Goal: Task Accomplishment & Management: Use online tool/utility

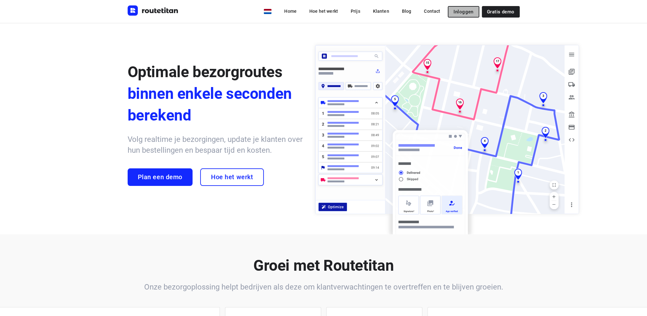
click at [467, 12] on span "Inloggen" at bounding box center [464, 11] width 20 height 5
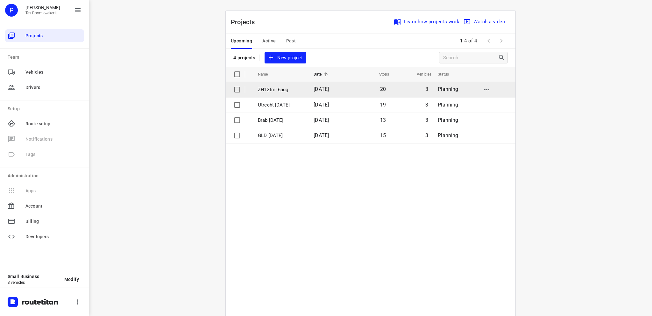
click at [267, 88] on p "ZH12tm16aug" at bounding box center [281, 89] width 46 height 7
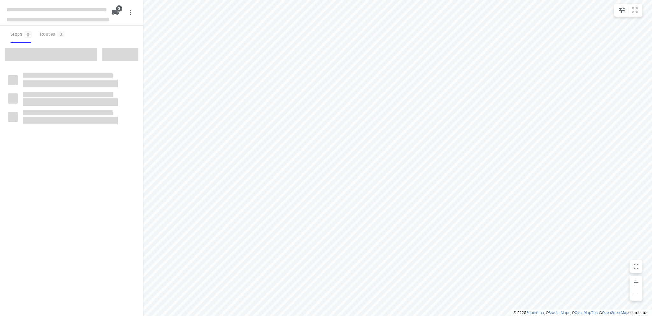
type input "distance"
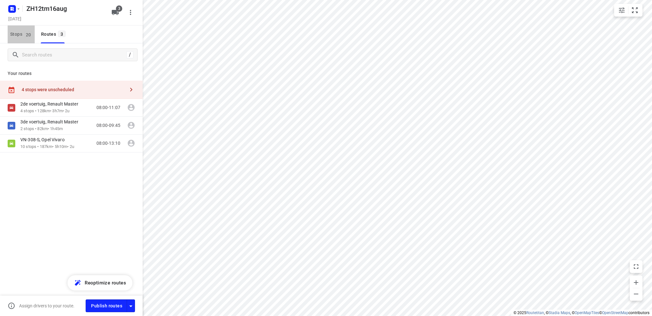
click at [13, 32] on span "Stops 20" at bounding box center [22, 34] width 25 height 8
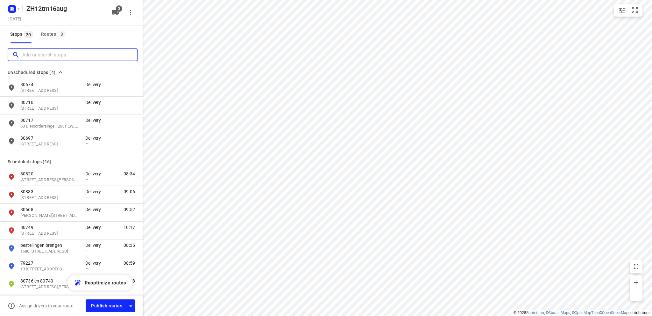
click at [23, 54] on input "Add or search stops" at bounding box center [79, 55] width 115 height 10
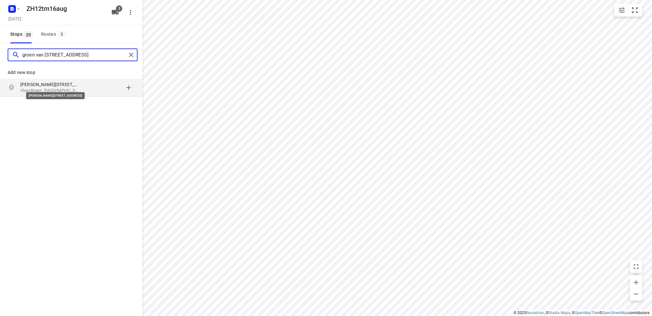
type input "groen van [STREET_ADDRESS]"
click at [28, 87] on p "[PERSON_NAME][STREET_ADDRESS]" at bounding box center [49, 84] width 59 height 6
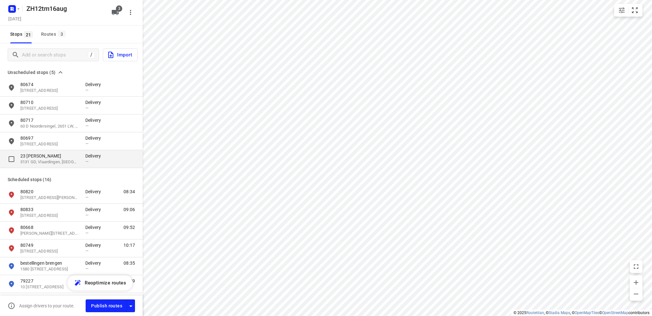
click at [48, 159] on p "3131 GD, Vlaardingen, [GEOGRAPHIC_DATA]" at bounding box center [49, 162] width 59 height 6
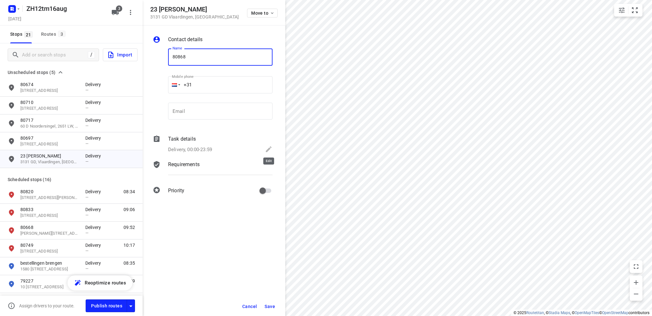
type input "80868"
click at [269, 147] on icon at bounding box center [269, 149] width 8 height 8
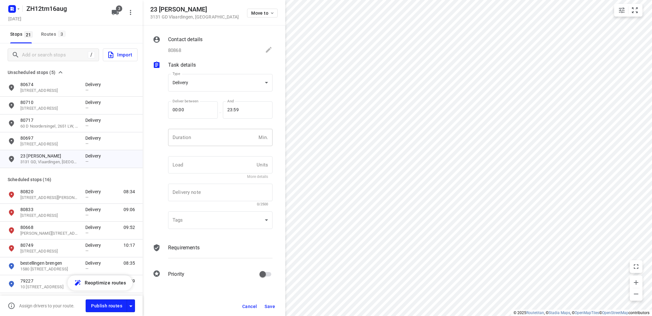
click at [200, 135] on input "number" at bounding box center [212, 137] width 88 height 17
type input "10"
click at [268, 305] on span "Save" at bounding box center [270, 305] width 11 height 5
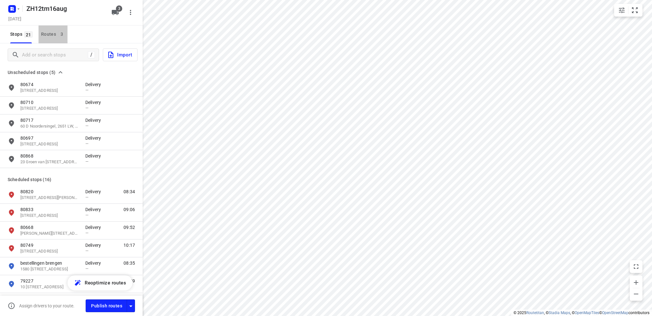
click at [52, 32] on div "Routes 3" at bounding box center [54, 34] width 26 height 8
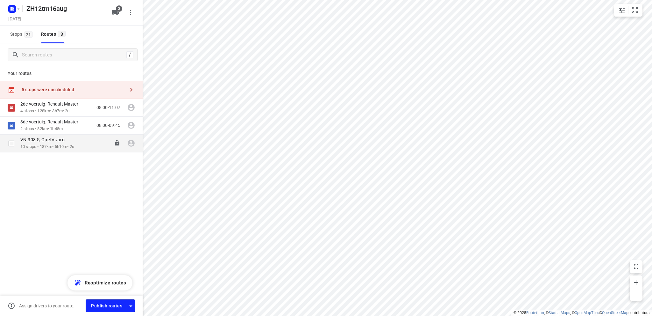
click at [61, 140] on p "VN-308-S, Opel Vivaro" at bounding box center [44, 140] width 48 height 6
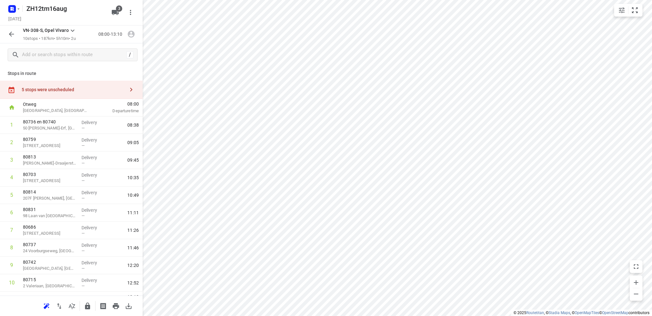
click at [45, 91] on div "5 stops were unscheduled" at bounding box center [73, 89] width 103 height 5
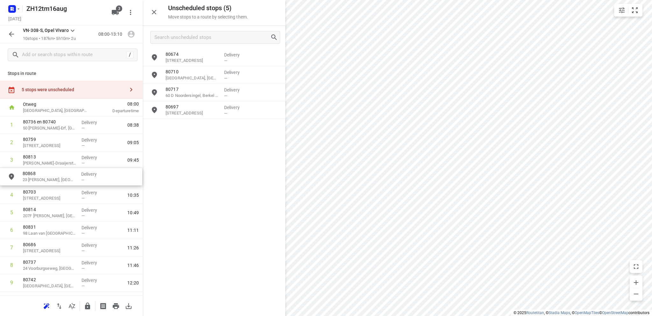
drag, startPoint x: 204, startPoint y: 133, endPoint x: 60, endPoint y: 182, distance: 152.9
click at [152, 11] on icon "button" at bounding box center [154, 12] width 8 height 8
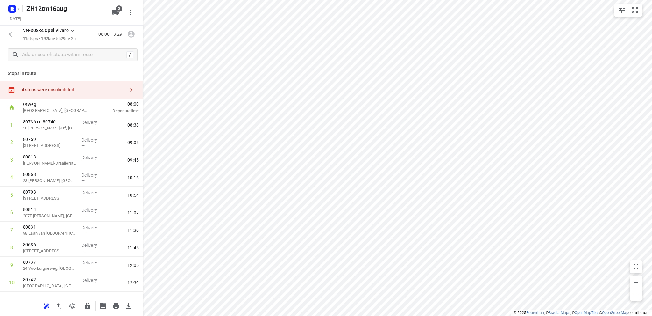
click at [12, 32] on icon "button" at bounding box center [12, 34] width 8 height 8
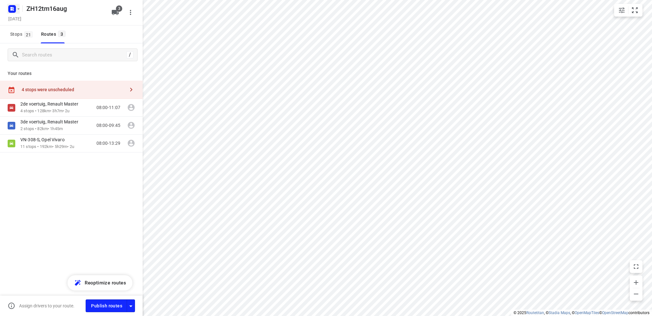
click at [13, 8] on icon "button" at bounding box center [13, 8] width 2 height 2
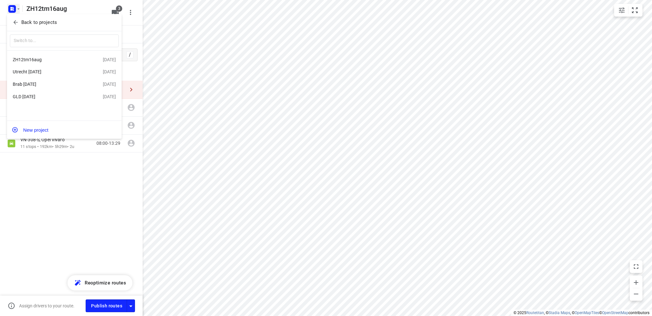
click at [36, 70] on div "Utrecht [DATE]" at bounding box center [49, 71] width 73 height 5
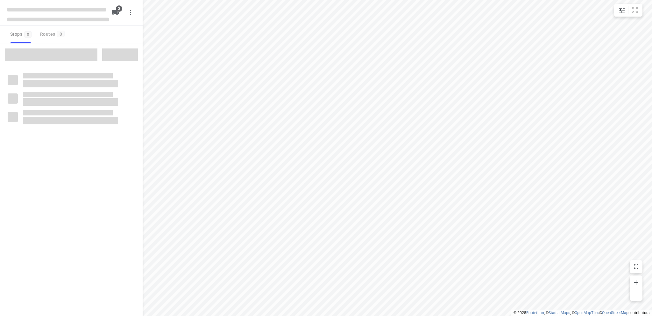
type input "distance"
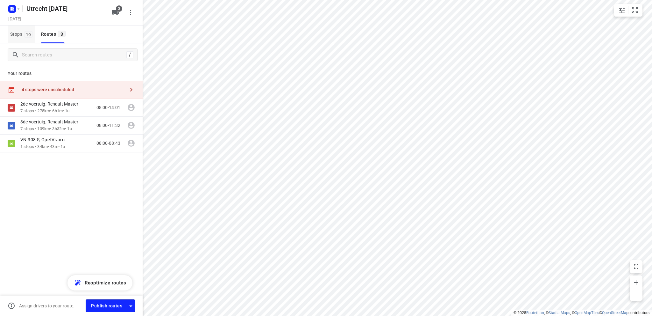
click at [15, 33] on span "Stops 19" at bounding box center [22, 34] width 25 height 8
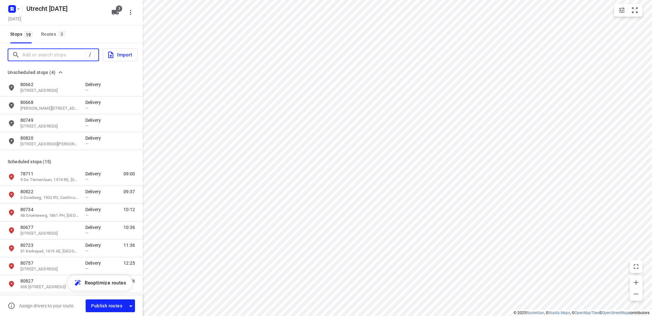
click at [31, 53] on input "Add or search stops" at bounding box center [53, 55] width 63 height 10
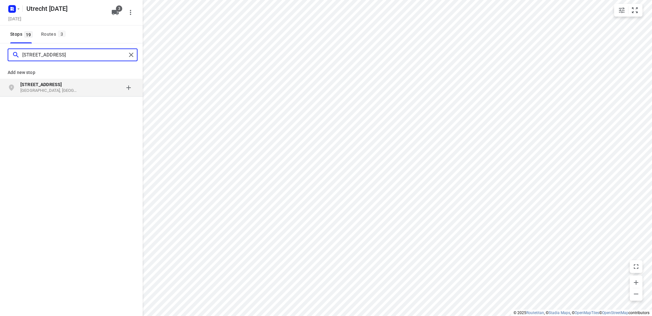
type input "[STREET_ADDRESS]"
click at [44, 88] on p "[GEOGRAPHIC_DATA], [GEOGRAPHIC_DATA]" at bounding box center [49, 91] width 59 height 6
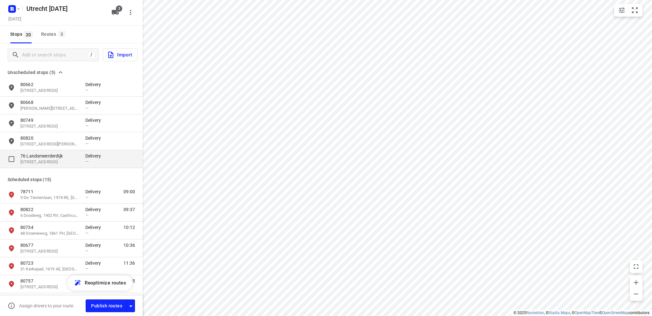
click at [50, 158] on p "76 Landsmeerderdijk" at bounding box center [49, 156] width 59 height 6
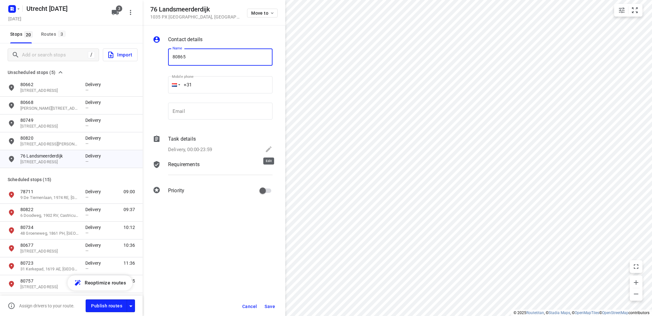
type input "80865"
click at [269, 149] on icon at bounding box center [269, 149] width 6 height 6
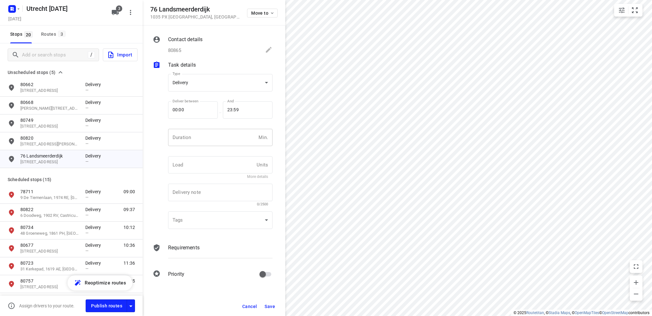
click at [188, 140] on input "number" at bounding box center [212, 137] width 88 height 17
type input "10"
click at [270, 304] on span "Save" at bounding box center [270, 305] width 11 height 5
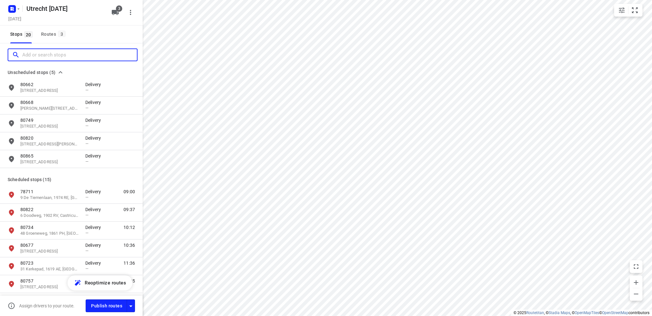
click at [50, 55] on input "Add or search stops" at bounding box center [79, 55] width 115 height 10
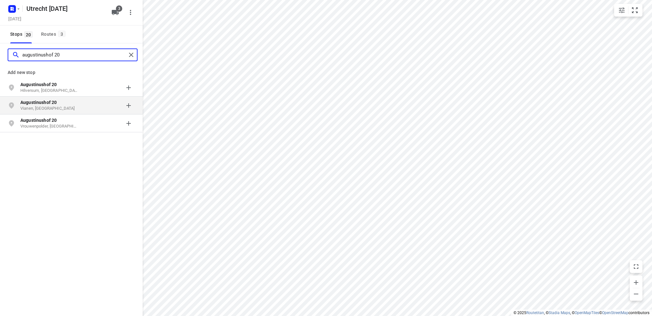
type input "augustinushof 20"
click at [56, 105] on p "Augustinushof 20" at bounding box center [49, 102] width 59 height 6
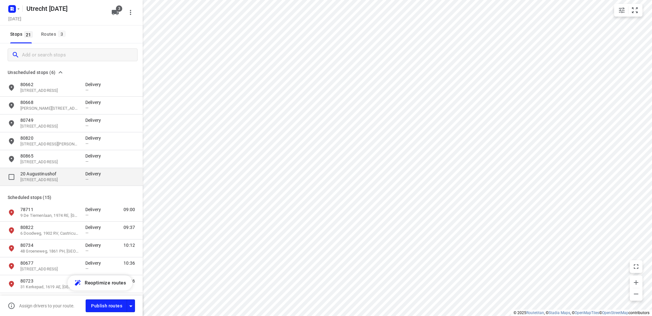
click at [57, 174] on p "20 Augustinushof" at bounding box center [49, 173] width 59 height 6
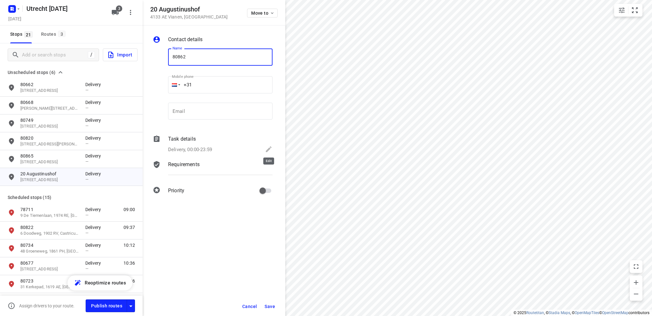
type input "80862"
click at [267, 149] on icon at bounding box center [269, 149] width 8 height 8
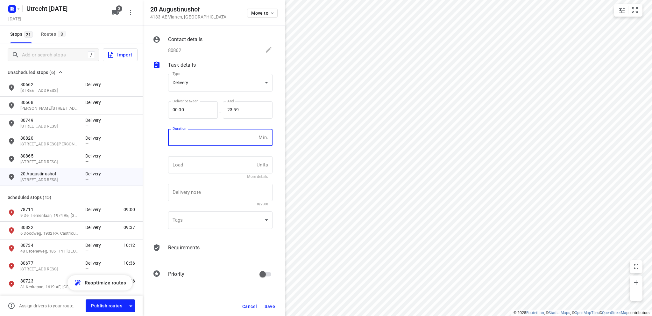
click at [213, 138] on input "number" at bounding box center [212, 137] width 88 height 17
type input "10"
click at [267, 303] on span "Save" at bounding box center [270, 305] width 11 height 5
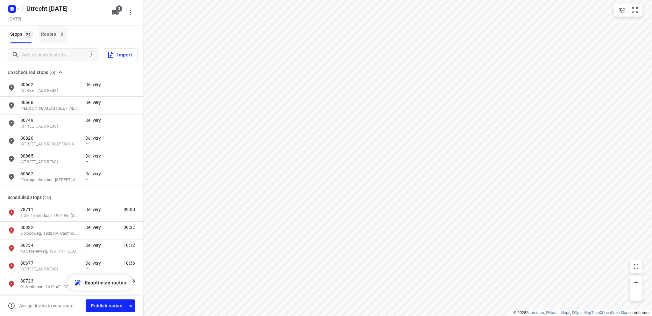
click at [46, 33] on div "Routes 3" at bounding box center [54, 34] width 26 height 8
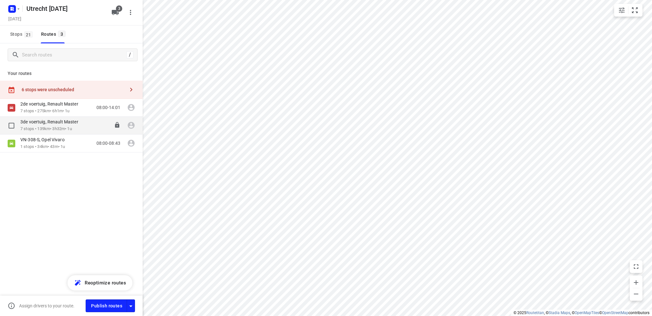
click at [60, 126] on p "7 stops • 139km • 3h32m • 1u" at bounding box center [52, 129] width 64 height 6
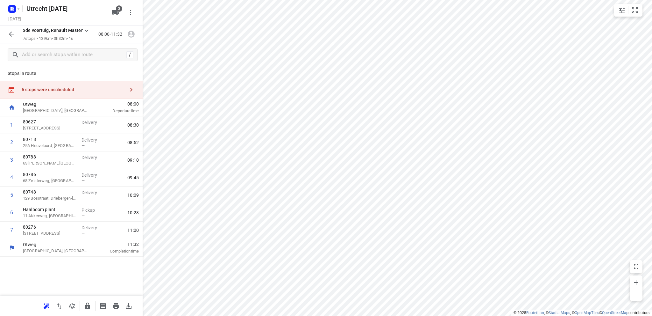
click at [49, 89] on div "6 stops were unscheduled" at bounding box center [73, 89] width 103 height 5
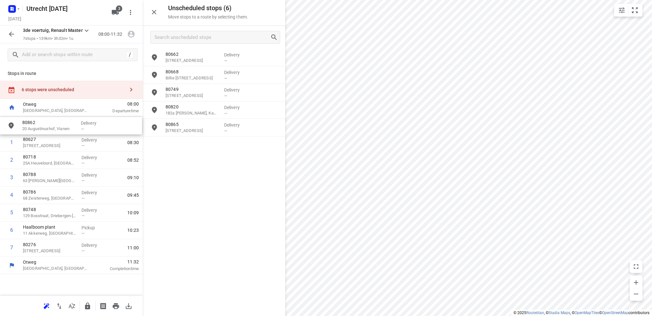
drag, startPoint x: 194, startPoint y: 151, endPoint x: 48, endPoint y: 132, distance: 146.5
drag, startPoint x: 51, startPoint y: 130, endPoint x: 50, endPoint y: 152, distance: 21.7
click at [50, 152] on div "1 80862 20 Augustinushof, Vianen Delivery — 08:32 2 80627 [STREET_ADDRESS] Deli…" at bounding box center [71, 186] width 143 height 140
drag, startPoint x: 49, startPoint y: 148, endPoint x: 50, endPoint y: 130, distance: 18.2
click at [50, 130] on div "1 80627 [STREET_ADDRESS] Delivery — 08:30 2 80862 20 Augustinushof, Vianen Deli…" at bounding box center [71, 186] width 143 height 140
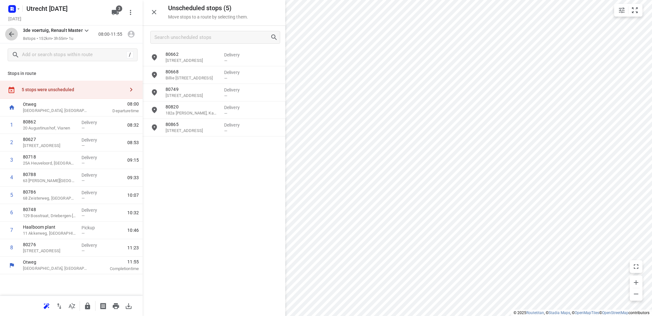
click at [11, 34] on icon "button" at bounding box center [12, 34] width 8 height 8
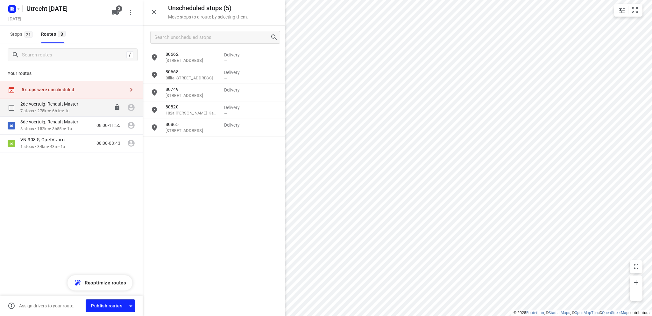
click at [37, 103] on p "2de voertuig, Renault Master" at bounding box center [51, 104] width 62 height 6
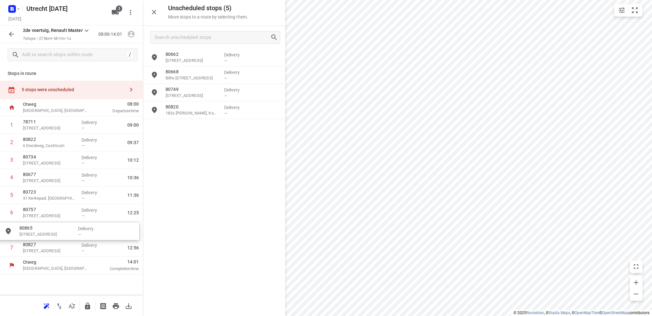
drag, startPoint x: 196, startPoint y: 131, endPoint x: 47, endPoint y: 236, distance: 181.4
click at [154, 9] on icon "button" at bounding box center [154, 12] width 8 height 8
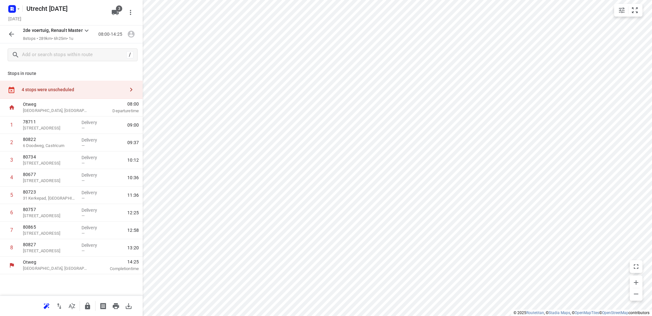
click at [9, 33] on icon "button" at bounding box center [12, 34] width 8 height 8
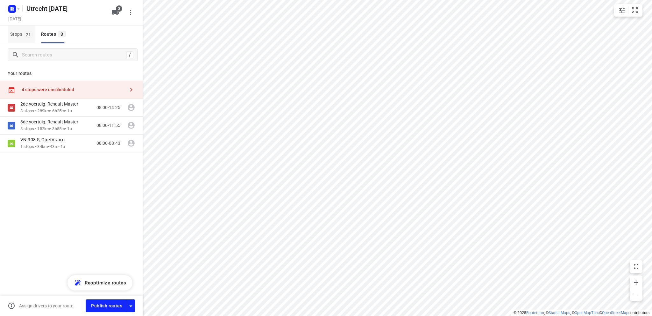
click at [9, 32] on button "Stops 21" at bounding box center [21, 34] width 27 height 18
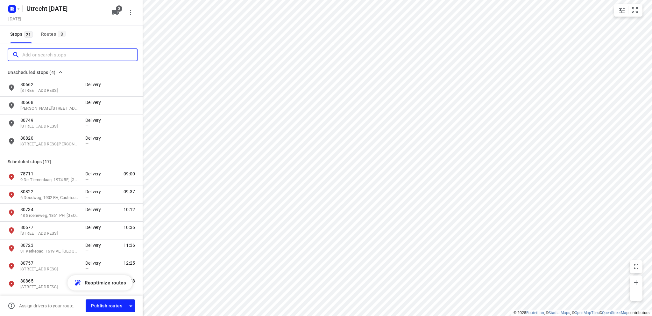
click at [33, 56] on input "Add or search stops" at bounding box center [79, 55] width 115 height 10
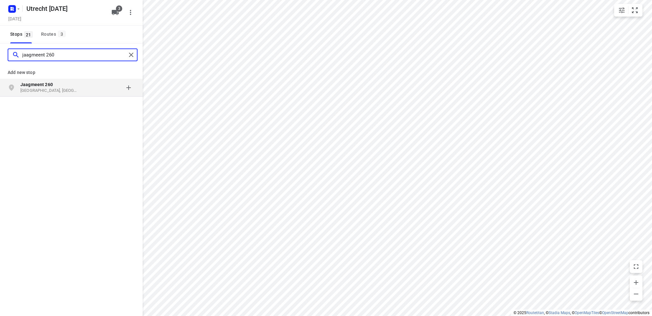
type input "jaagmeent 260"
click at [38, 89] on p "[GEOGRAPHIC_DATA], [GEOGRAPHIC_DATA]" at bounding box center [49, 91] width 59 height 6
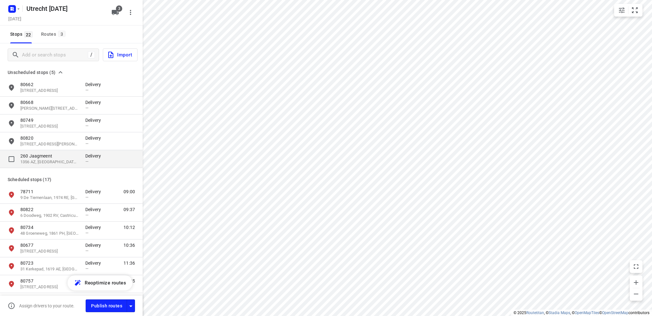
click at [43, 156] on p "260 Jaagmeent" at bounding box center [49, 156] width 59 height 6
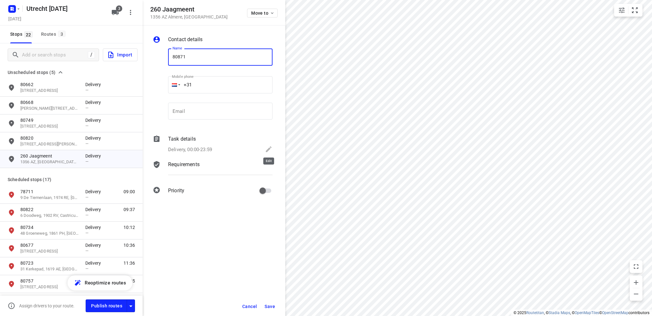
type input "80871"
click at [268, 148] on icon at bounding box center [269, 149] width 8 height 8
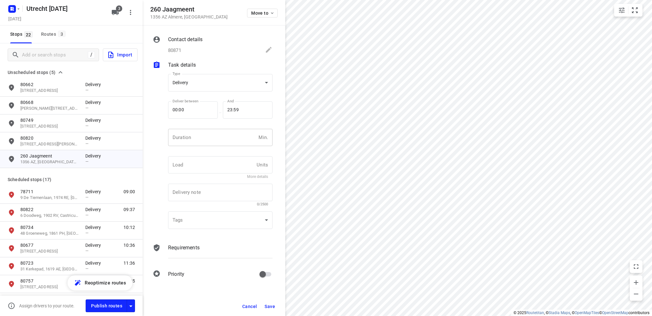
click at [200, 139] on input "number" at bounding box center [212, 137] width 88 height 17
type input "10"
click at [270, 304] on span "Save" at bounding box center [270, 305] width 11 height 5
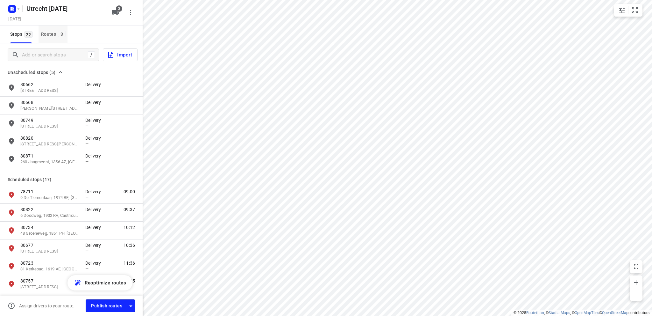
click at [46, 33] on div "Routes 3" at bounding box center [54, 34] width 26 height 8
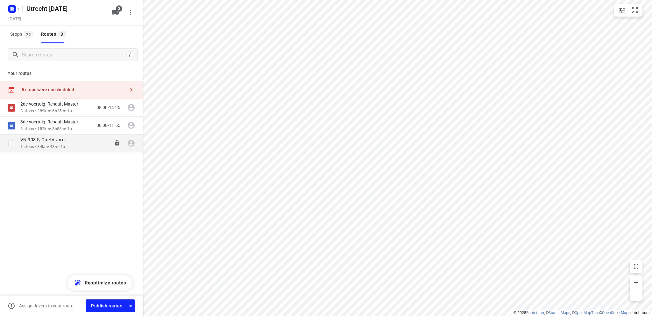
click at [32, 142] on div "VN-308-S, Opel Vivaro" at bounding box center [45, 140] width 51 height 7
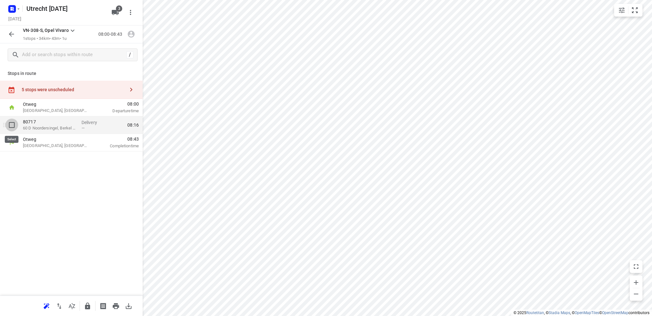
click at [11, 124] on input "checkbox" at bounding box center [11, 124] width 13 height 13
checkbox input "true"
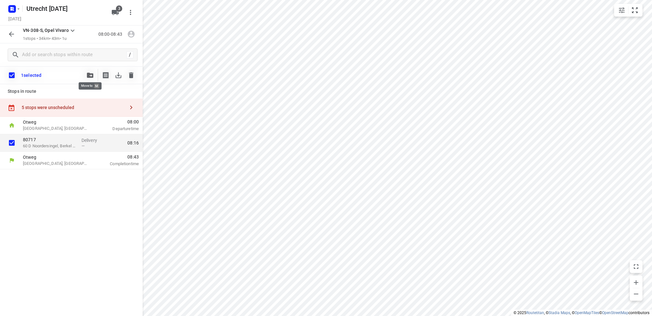
click at [89, 75] on icon "button" at bounding box center [90, 75] width 6 height 5
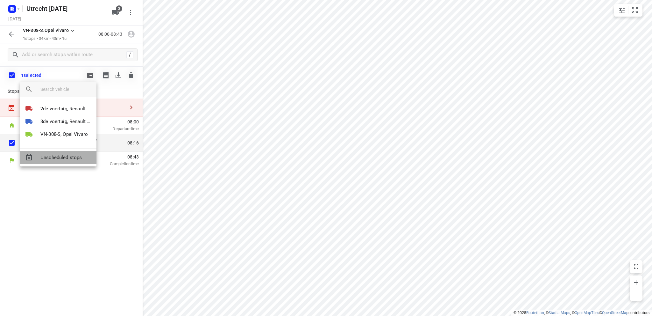
click at [55, 156] on span "Unscheduled stops" at bounding box center [65, 157] width 51 height 7
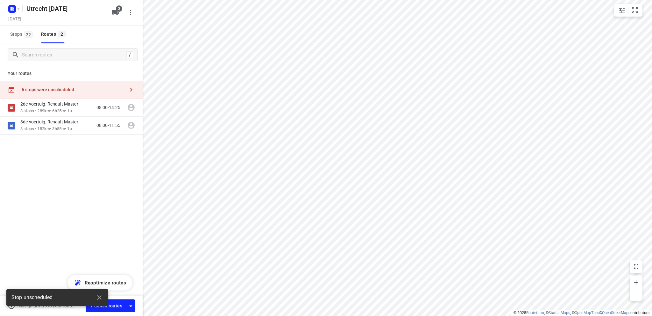
click at [60, 85] on div "6 stops were unscheduled" at bounding box center [71, 90] width 143 height 18
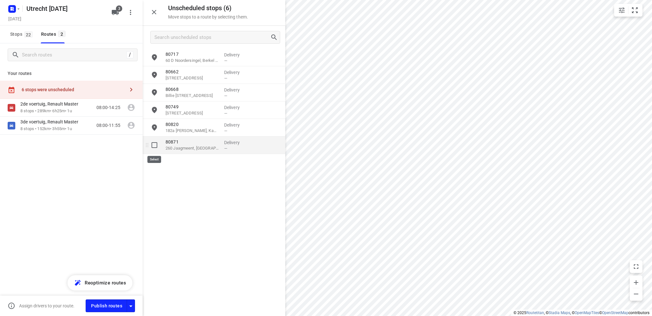
click at [153, 145] on input "grid" at bounding box center [154, 145] width 13 height 13
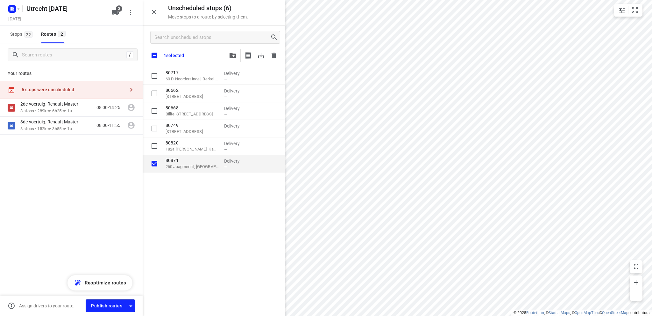
checkbox input "true"
click at [233, 54] on icon "button" at bounding box center [233, 55] width 6 height 5
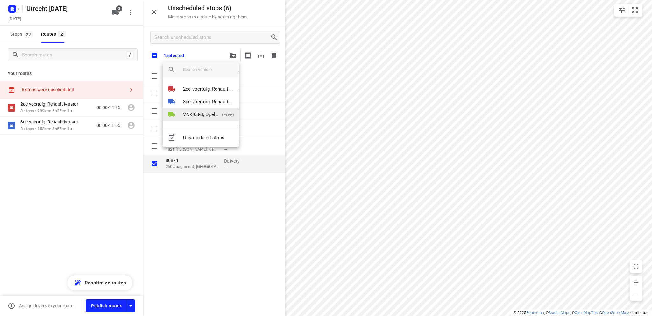
click at [201, 113] on p "VN-308-S, Opel Vivaro" at bounding box center [201, 114] width 36 height 7
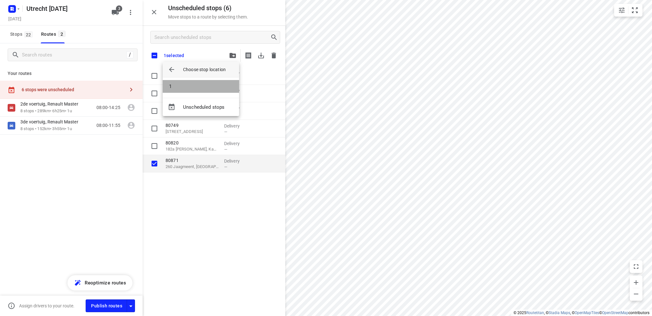
click at [198, 89] on li "1" at bounding box center [201, 86] width 76 height 13
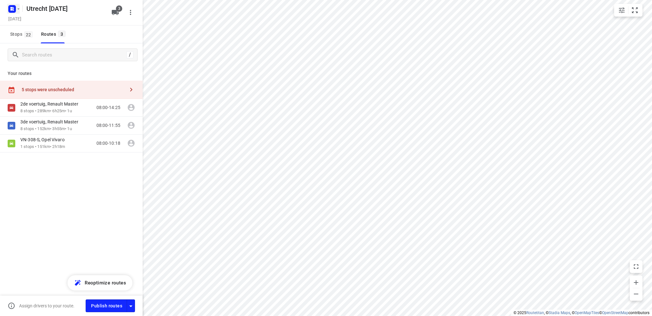
click at [12, 10] on rect "button" at bounding box center [12, 9] width 8 height 8
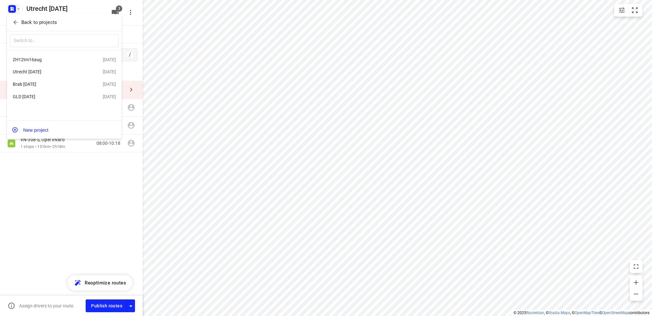
click at [50, 59] on div "ZH12tm16aug" at bounding box center [49, 59] width 73 height 5
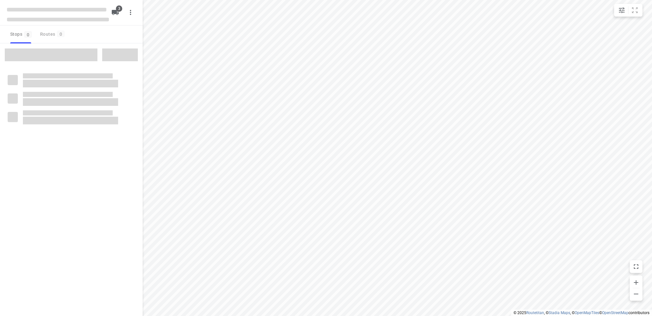
type input "distance"
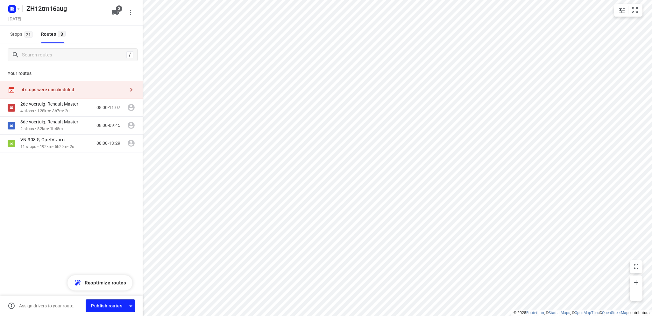
click at [43, 90] on div "4 stops were unscheduled" at bounding box center [73, 89] width 103 height 5
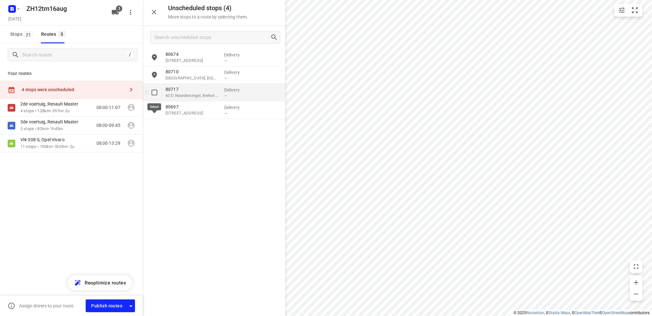
click at [154, 91] on input "grid" at bounding box center [154, 92] width 13 height 13
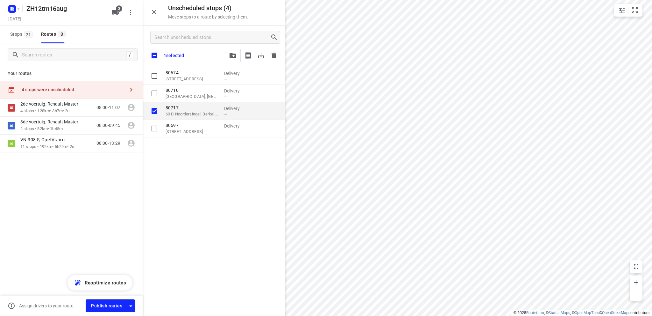
checkbox input "true"
click at [261, 56] on icon "button" at bounding box center [261, 56] width 6 height 6
click at [10, 8] on rect "button" at bounding box center [12, 9] width 8 height 8
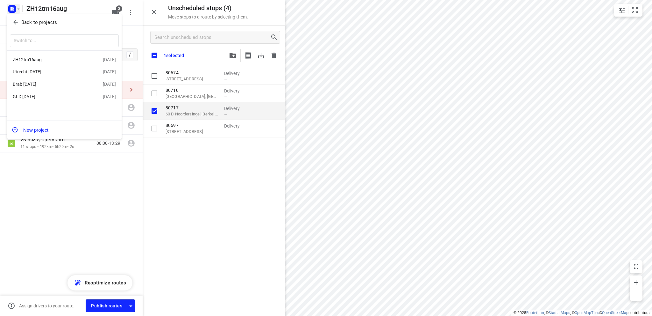
click at [33, 85] on div "Brab [DATE]" at bounding box center [49, 84] width 73 height 5
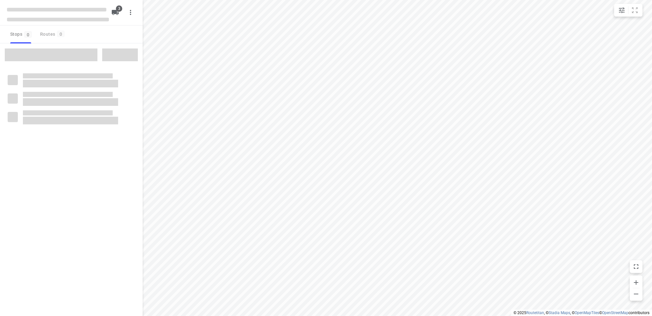
type input "distance"
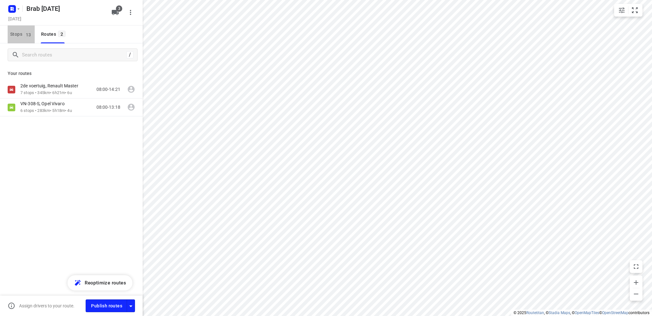
click at [12, 33] on span "Stops 13" at bounding box center [22, 34] width 25 height 8
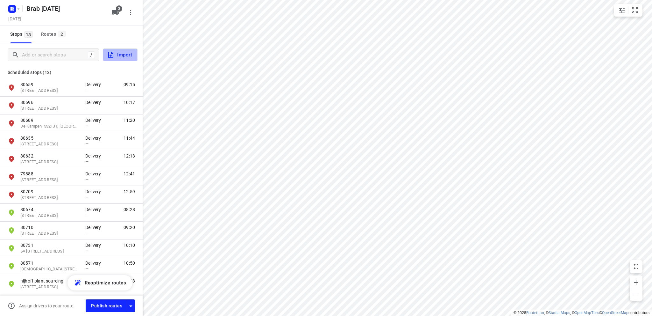
click at [125, 53] on span "Import" at bounding box center [119, 55] width 25 height 8
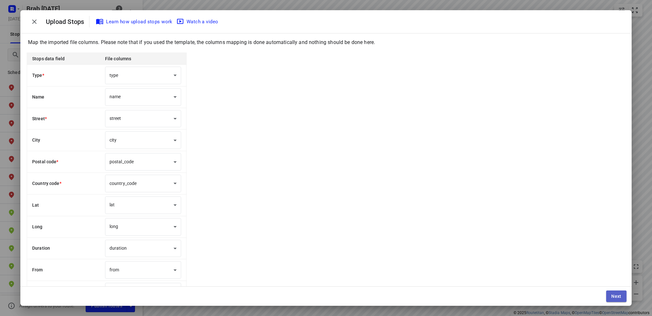
click at [619, 295] on span "Next" at bounding box center [616, 295] width 10 height 5
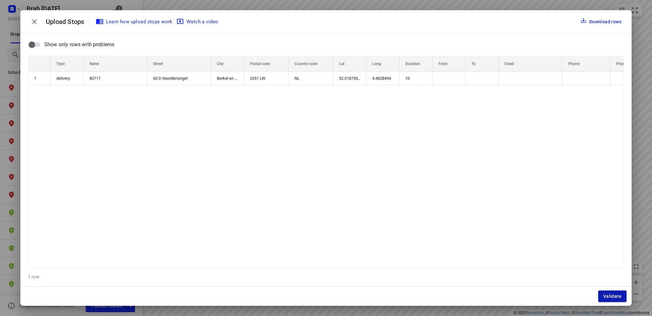
click at [618, 295] on span "Validate" at bounding box center [612, 295] width 18 height 5
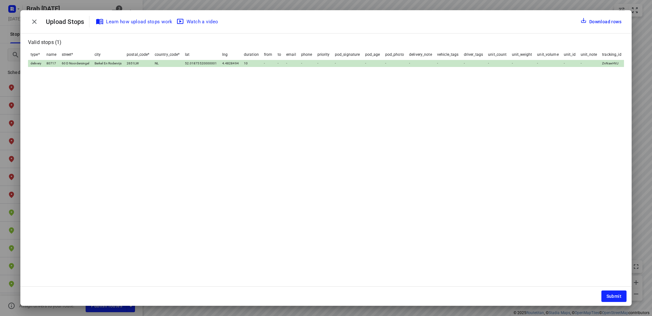
click at [618, 295] on span "Submit" at bounding box center [614, 295] width 15 height 5
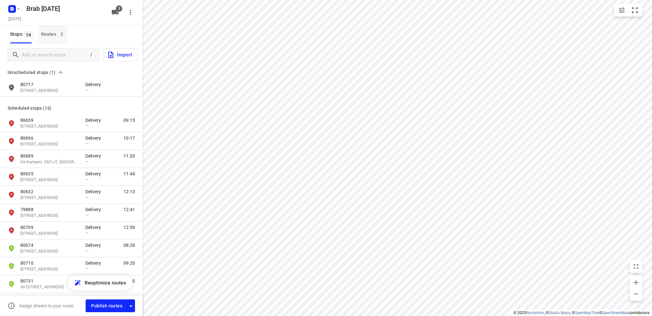
click at [48, 32] on div "Routes 2" at bounding box center [54, 34] width 26 height 8
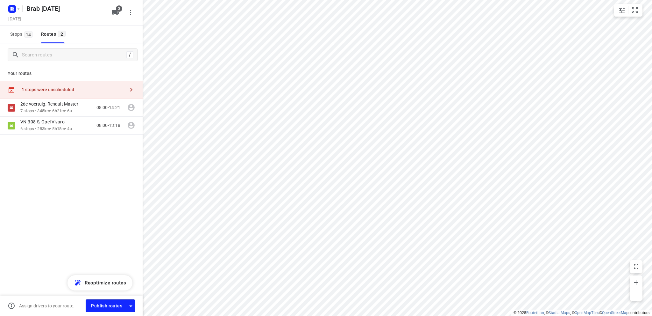
click at [43, 88] on div "1 stops were unscheduled" at bounding box center [73, 89] width 103 height 5
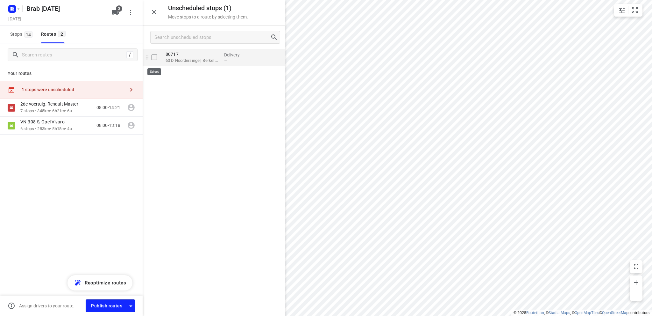
click at [153, 58] on input "grid" at bounding box center [154, 57] width 13 height 13
checkbox input "true"
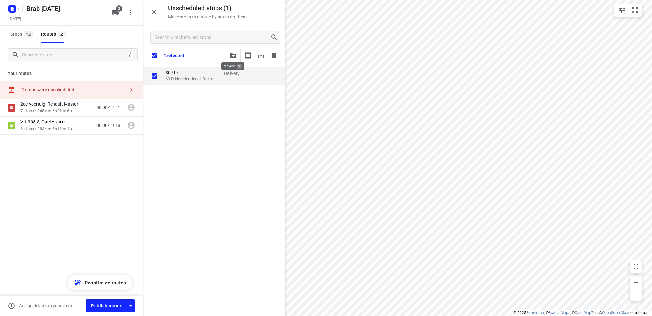
click at [234, 54] on icon "button" at bounding box center [233, 55] width 6 height 5
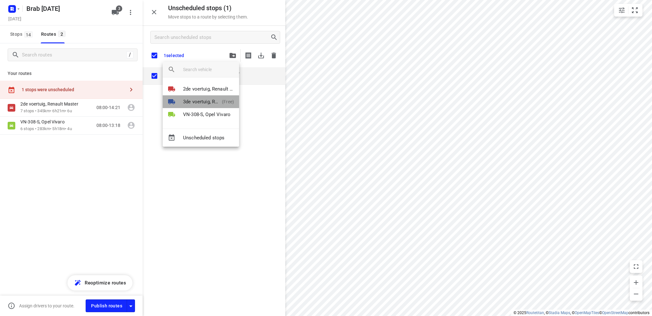
click at [198, 100] on p "3de voertuig, Renault Master" at bounding box center [201, 101] width 36 height 7
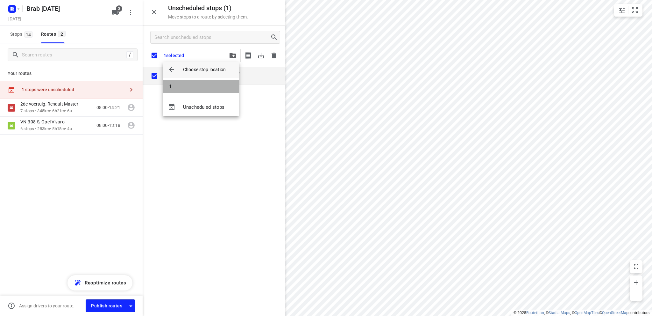
click at [194, 84] on li "1" at bounding box center [201, 86] width 76 height 13
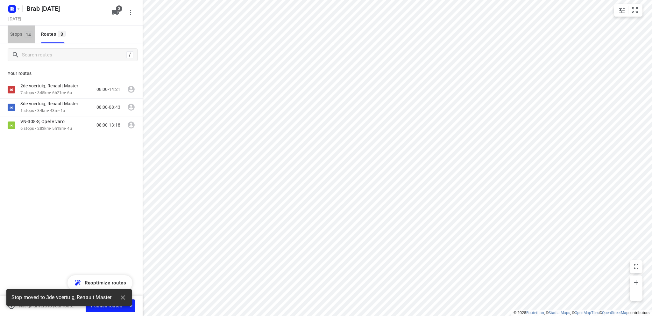
click at [16, 35] on span "Stops 14" at bounding box center [22, 34] width 25 height 8
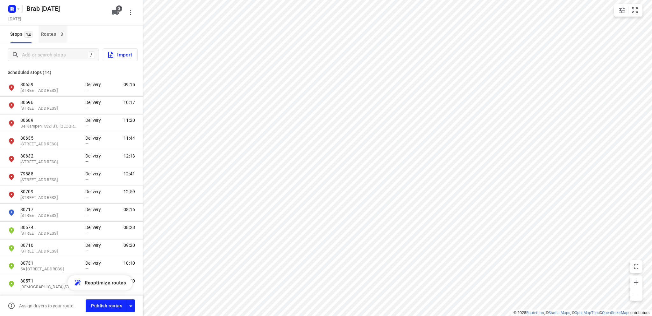
click at [45, 33] on div "Routes 3" at bounding box center [54, 34] width 26 height 8
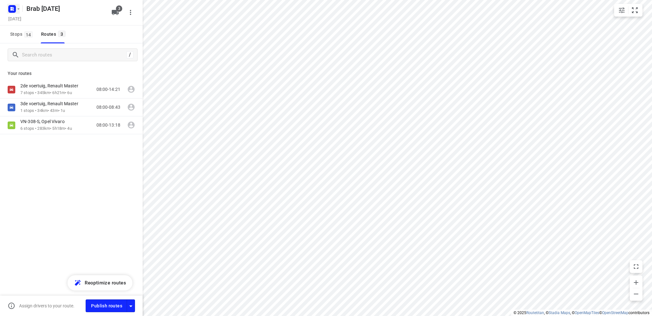
click at [11, 8] on icon "button" at bounding box center [12, 8] width 2 height 2
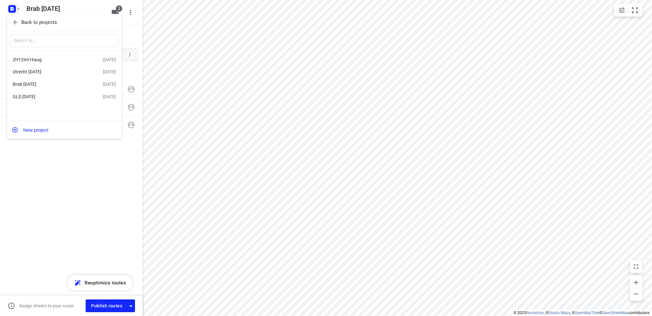
click at [40, 72] on div "Utrecht [DATE]" at bounding box center [49, 71] width 73 height 5
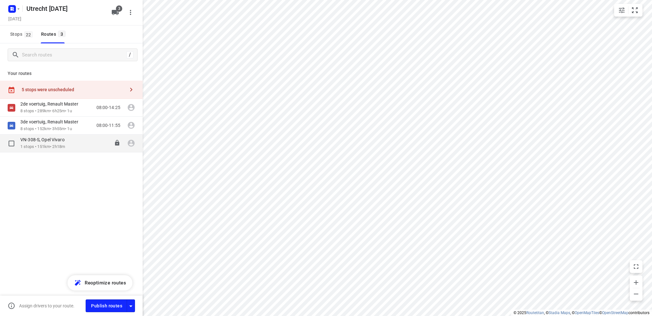
click at [38, 143] on div "VN-308-S, Opel Vivaro" at bounding box center [45, 140] width 51 height 7
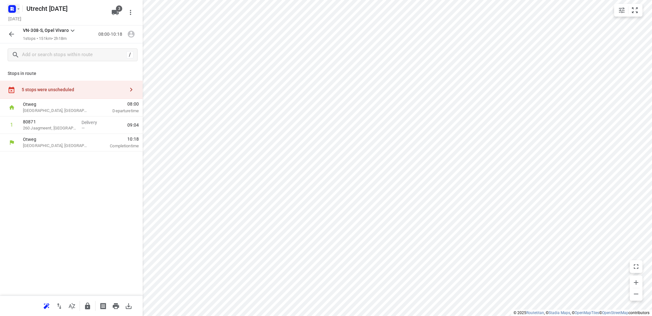
click at [11, 9] on icon "button" at bounding box center [12, 10] width 2 height 2
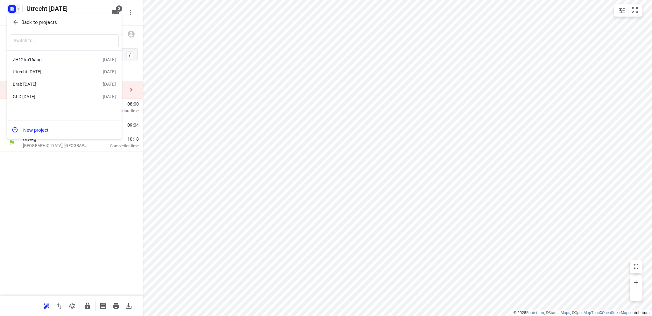
click at [31, 82] on div "Brab [DATE]" at bounding box center [49, 84] width 73 height 5
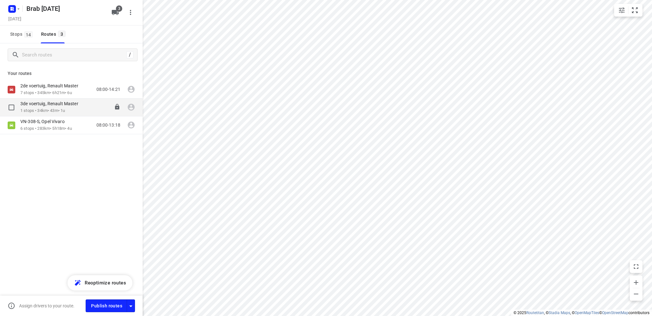
click at [50, 104] on p "3de voertuig, Renault Master" at bounding box center [51, 104] width 62 height 6
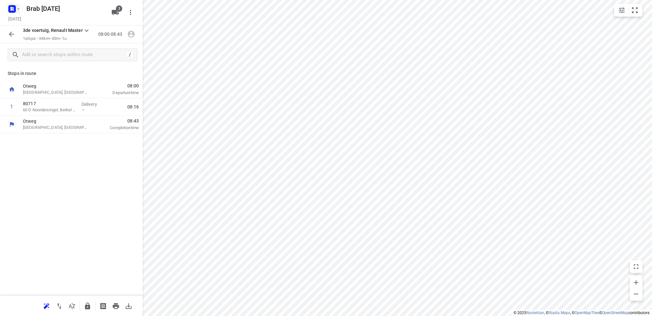
click at [15, 7] on rect "button" at bounding box center [12, 9] width 8 height 8
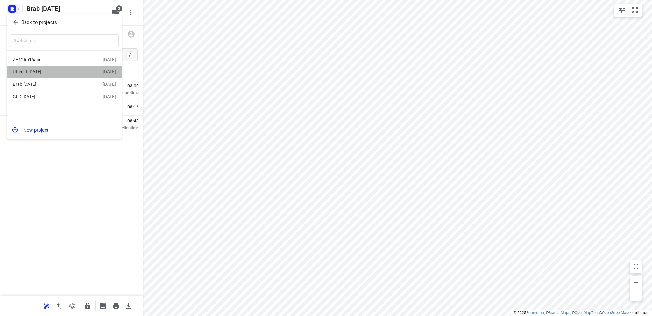
click at [28, 71] on div "Utrecht [DATE]" at bounding box center [49, 71] width 73 height 5
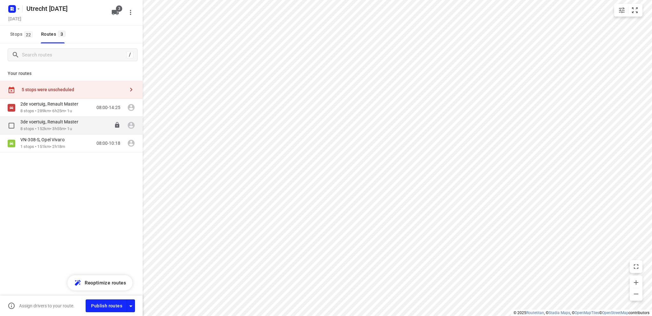
click at [46, 123] on p "3de voertuig, Renault Master" at bounding box center [51, 122] width 62 height 6
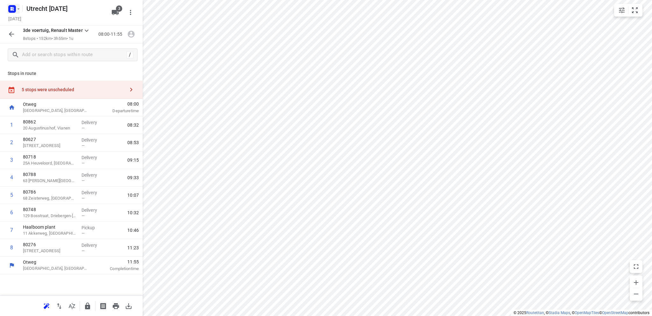
click at [11, 6] on rect "button" at bounding box center [12, 9] width 8 height 8
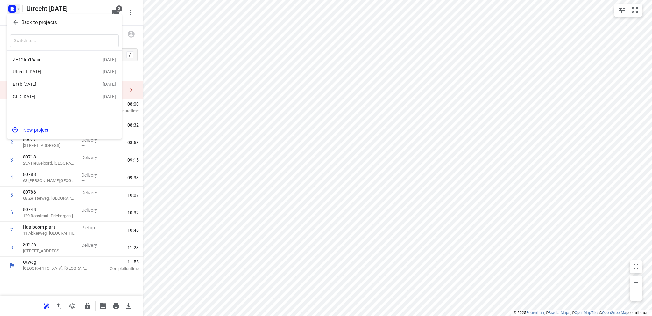
click at [32, 58] on div "ZH12tm16aug" at bounding box center [49, 59] width 73 height 5
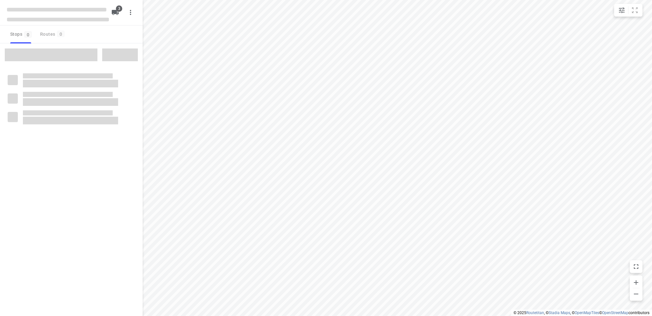
type input "distance"
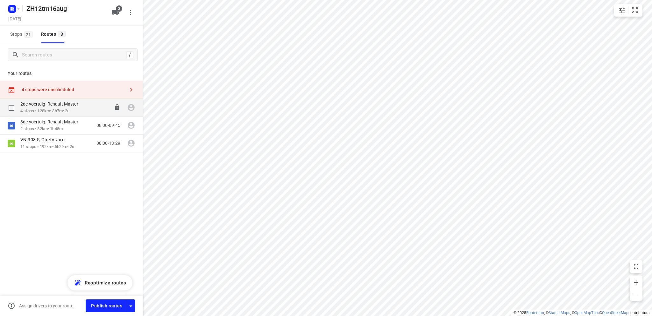
click at [52, 106] on p "2de voertuig, Renault Master" at bounding box center [51, 104] width 62 height 6
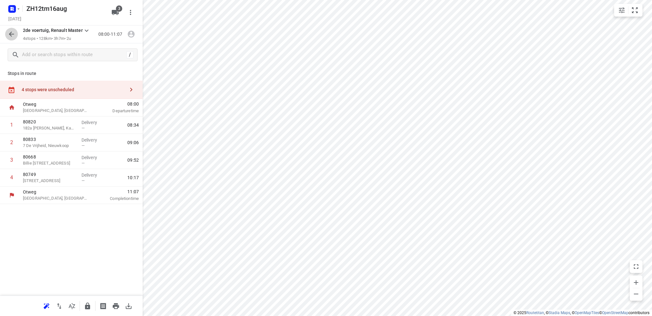
click at [12, 32] on icon "button" at bounding box center [12, 34] width 8 height 8
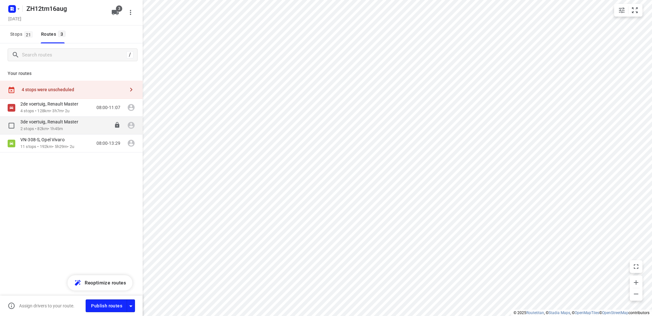
click at [38, 126] on p "2 stops • 82km • 1h45m" at bounding box center [52, 129] width 64 height 6
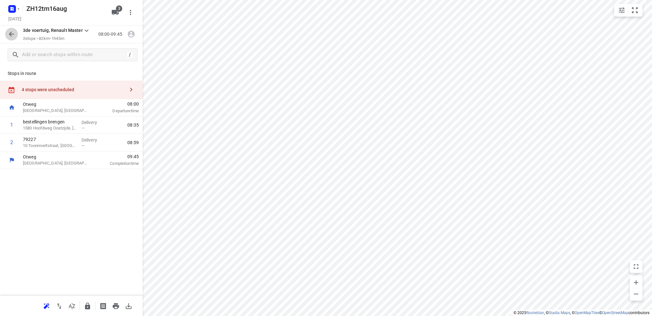
click at [12, 33] on icon "button" at bounding box center [12, 34] width 8 height 8
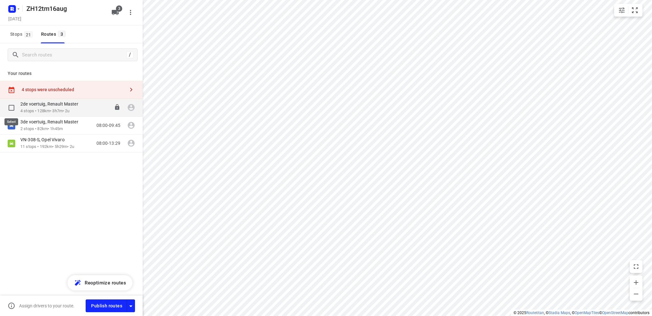
click at [11, 106] on input "checkbox" at bounding box center [11, 107] width 13 height 13
checkbox input "true"
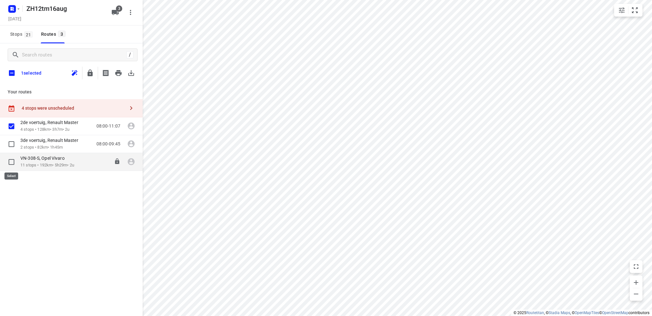
click at [10, 161] on input "checkbox" at bounding box center [11, 161] width 13 height 13
checkbox input "true"
click at [117, 71] on icon "button" at bounding box center [119, 73] width 8 height 8
click at [11, 7] on icon "button" at bounding box center [12, 8] width 2 height 2
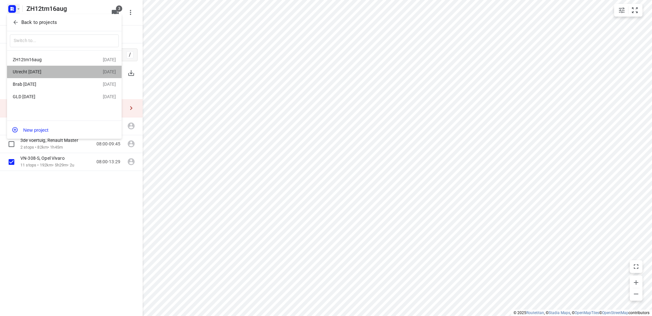
click at [46, 72] on div "Utrecht [DATE]" at bounding box center [49, 71] width 73 height 5
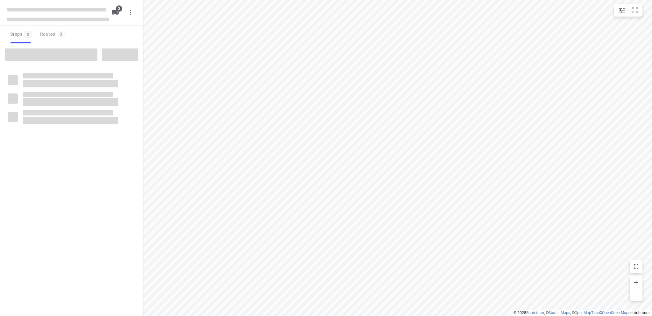
type input "distance"
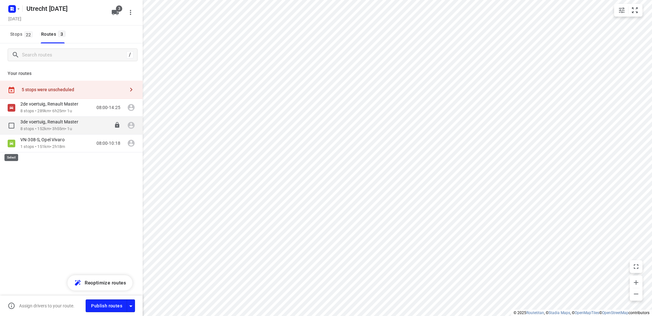
click at [0, 0] on input "checkbox" at bounding box center [0, 0] width 0 height 0
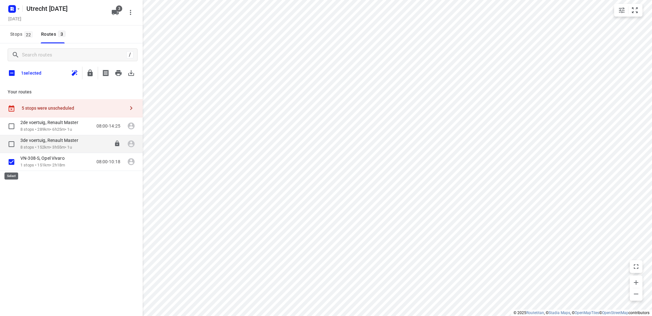
checkbox input "true"
click at [12, 143] on input "checkbox" at bounding box center [11, 144] width 13 height 13
checkbox input "true"
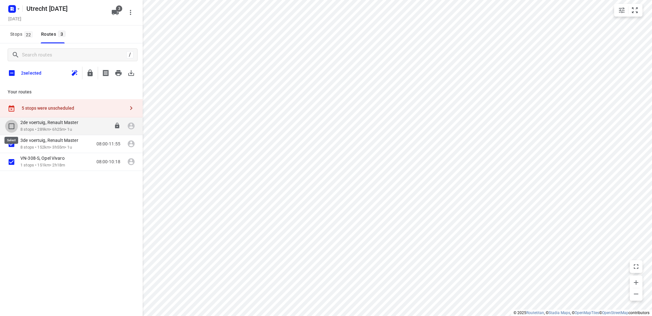
click at [10, 125] on input "checkbox" at bounding box center [11, 126] width 13 height 13
checkbox input "false"
checkbox input "true"
click at [117, 71] on icon "button" at bounding box center [118, 73] width 6 height 6
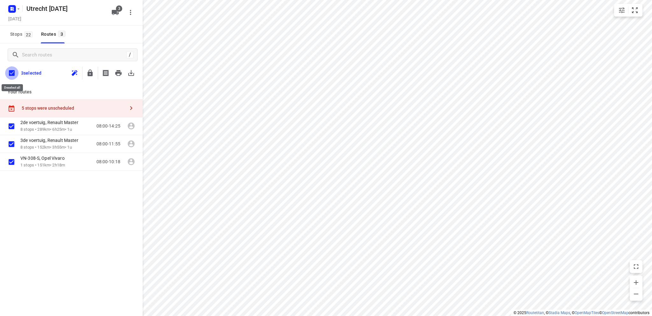
click at [11, 72] on input "checkbox" at bounding box center [11, 72] width 13 height 13
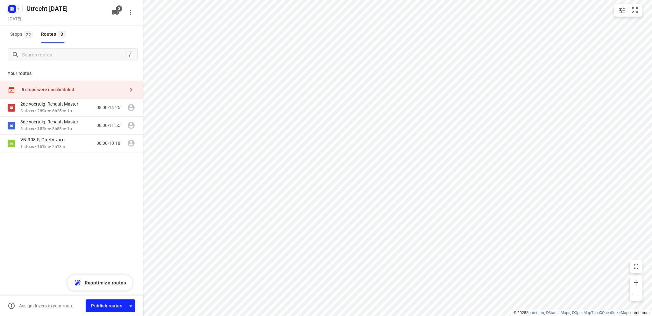
click at [12, 8] on rect "button" at bounding box center [12, 9] width 8 height 8
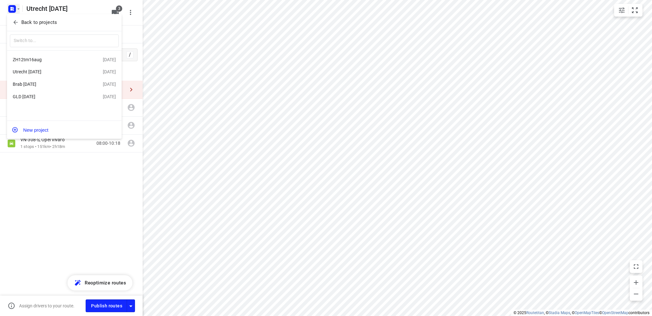
click at [35, 59] on div "ZH12tm16aug" at bounding box center [49, 59] width 73 height 5
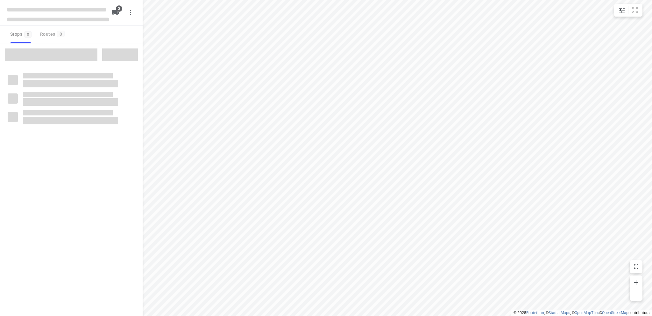
type input "distance"
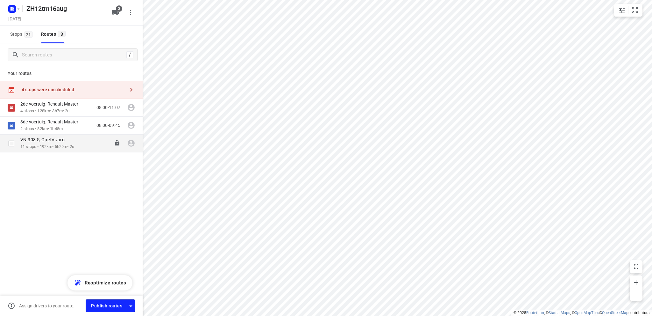
click at [47, 142] on p "VN-308-S, Opel Vivaro" at bounding box center [44, 140] width 48 height 6
